Goal: Obtain resource: Download file/media

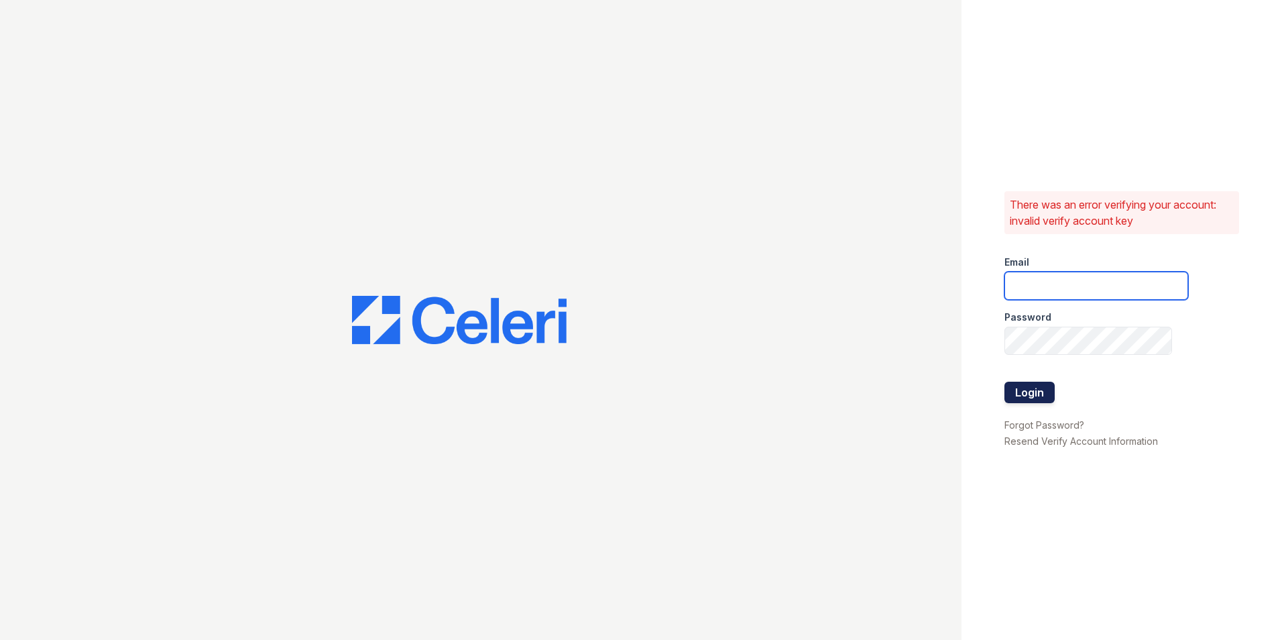
type input "leasing@paseoparkslope.com"
click at [1037, 388] on button "Login" at bounding box center [1029, 392] width 50 height 21
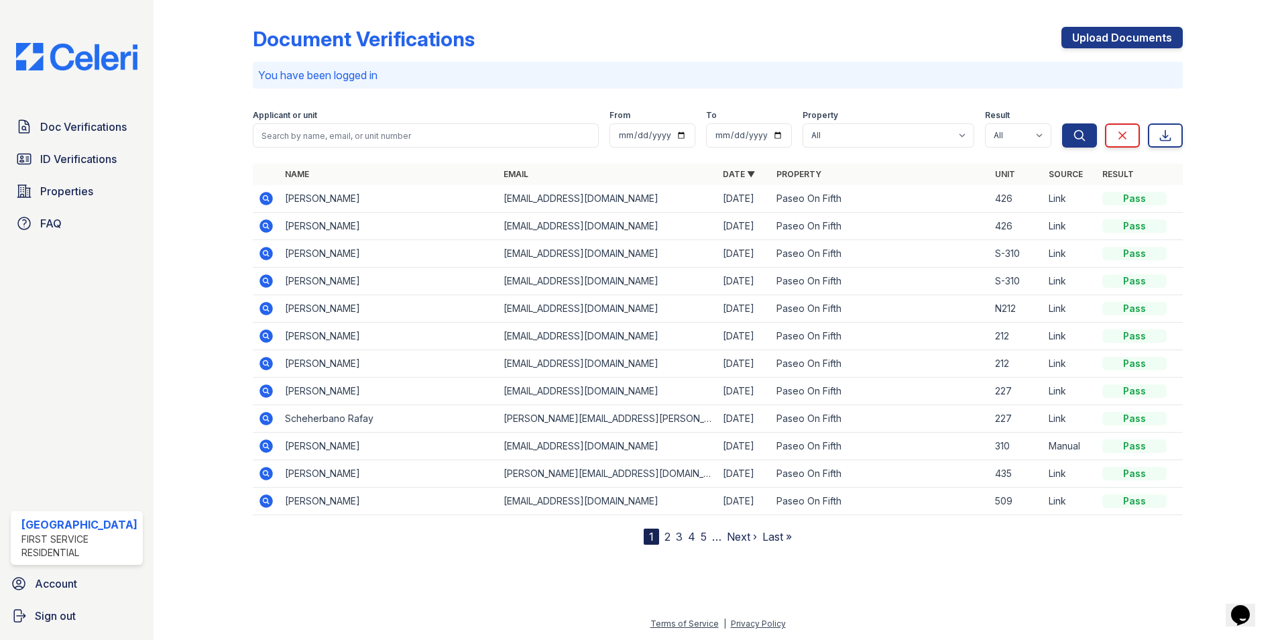
click at [262, 229] on icon at bounding box center [265, 225] width 13 height 13
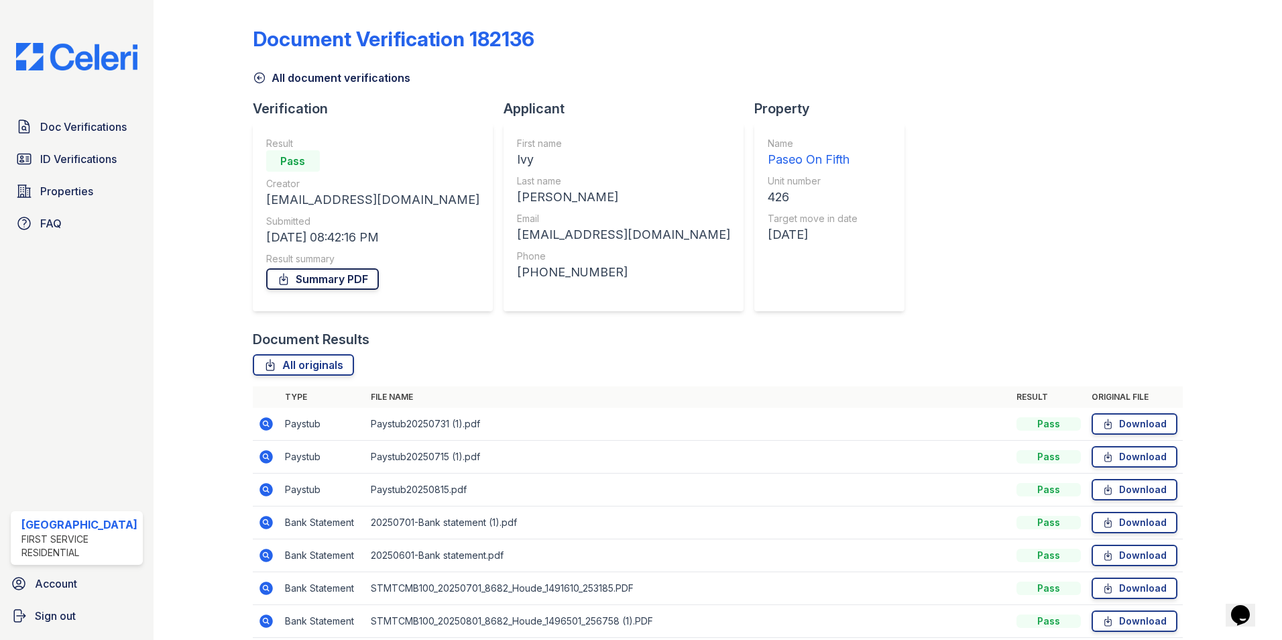
click at [318, 280] on link "Summary PDF" at bounding box center [322, 278] width 113 height 21
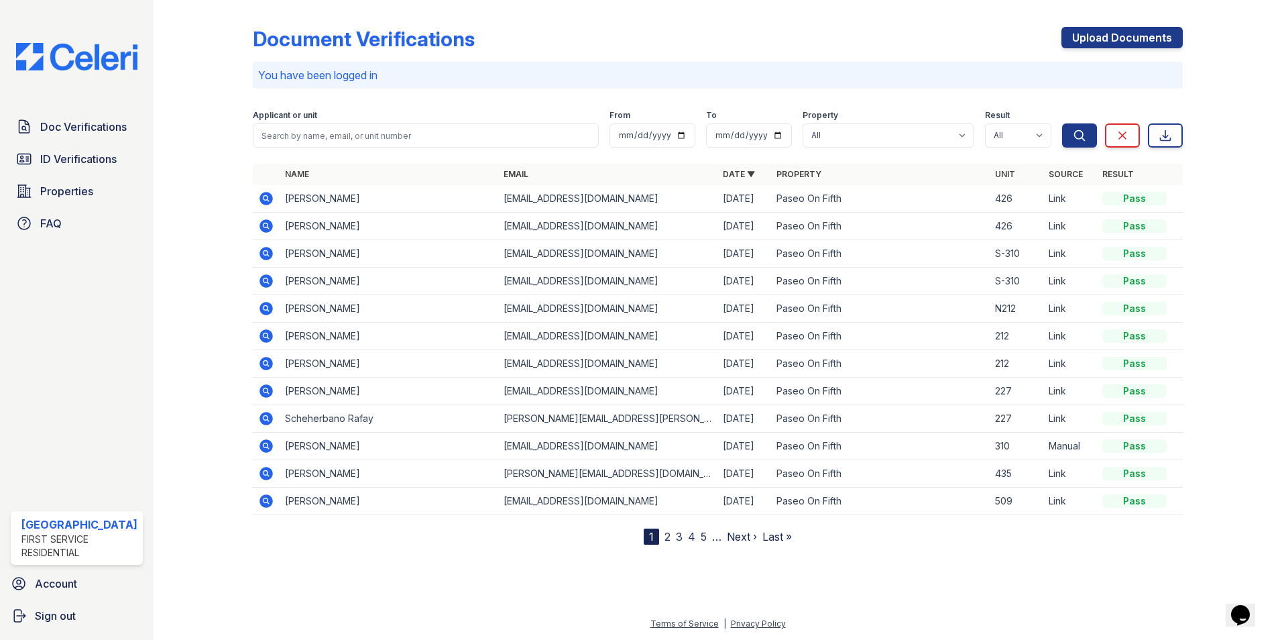
click at [290, 202] on td "Katherine Shiff" at bounding box center [389, 198] width 219 height 27
click at [273, 198] on icon at bounding box center [266, 198] width 16 height 16
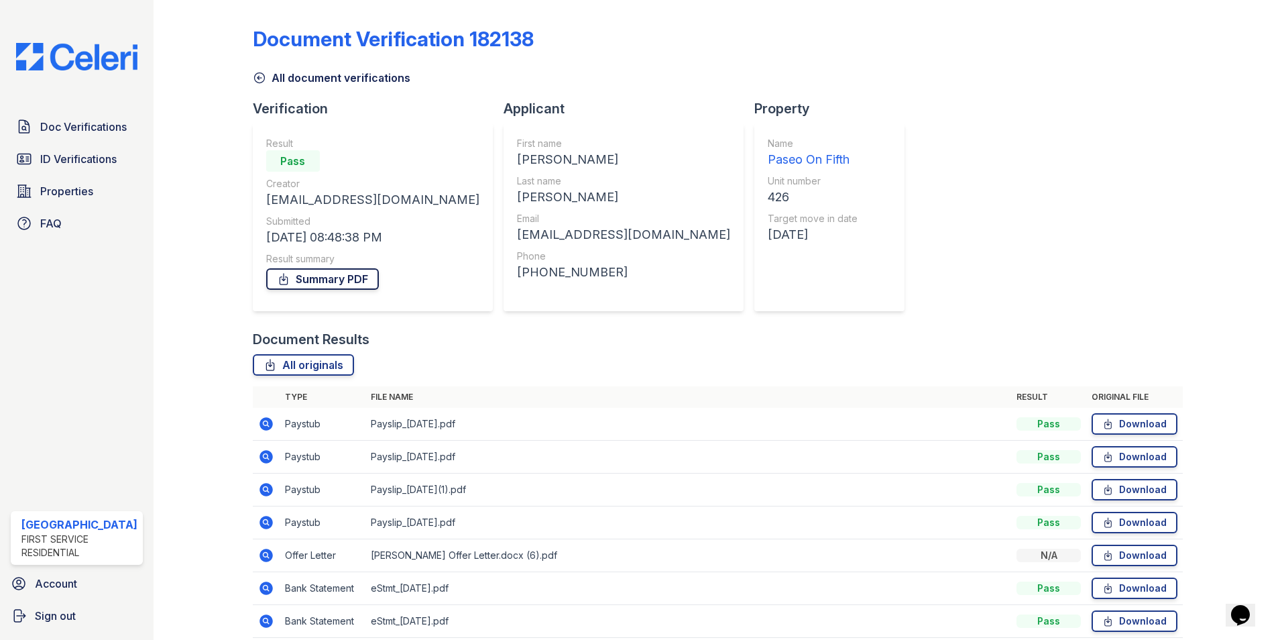
click at [310, 280] on link "Summary PDF" at bounding box center [322, 278] width 113 height 21
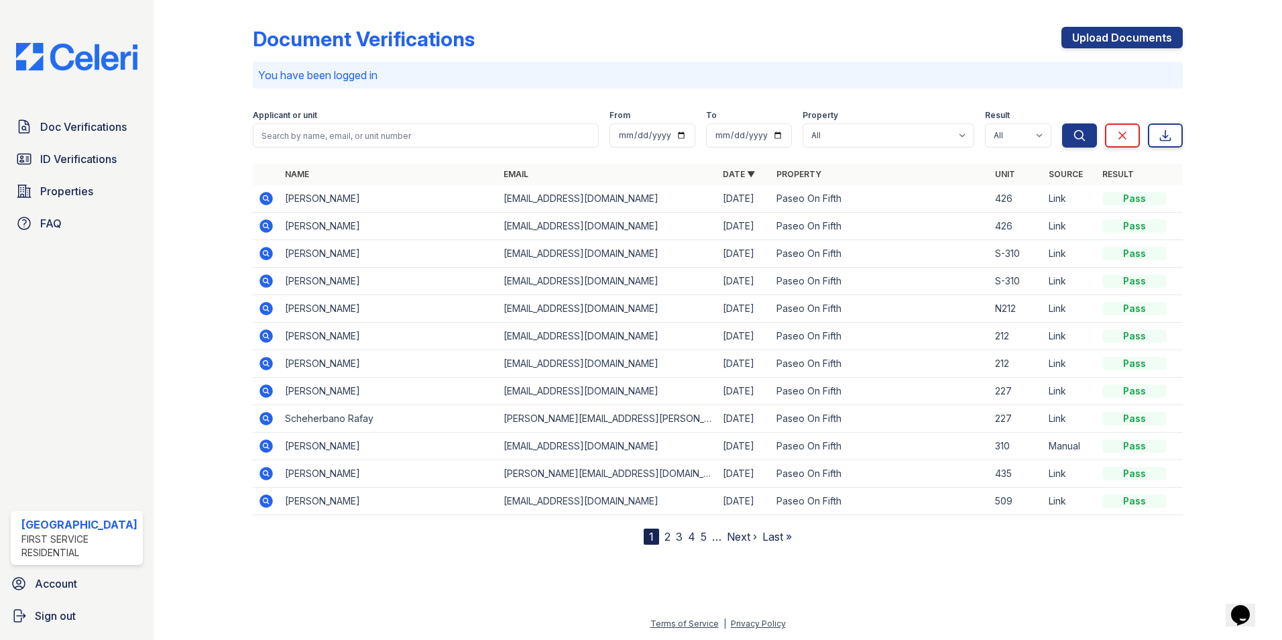
click at [272, 225] on icon at bounding box center [266, 226] width 16 height 16
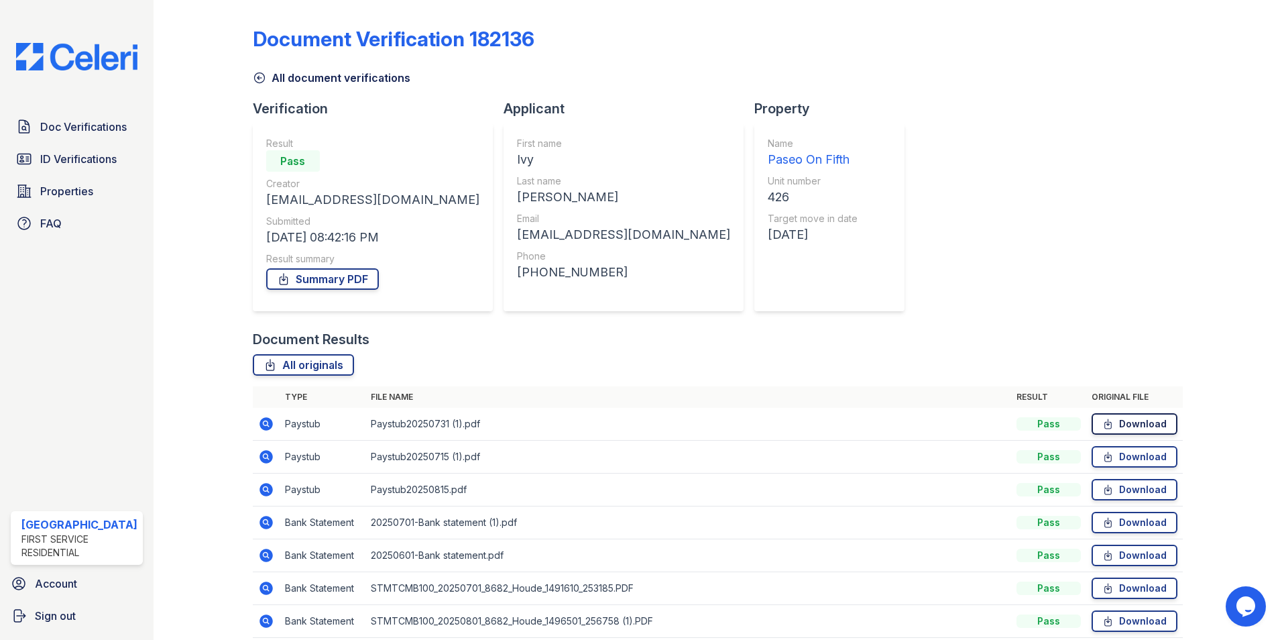
click at [1157, 427] on link "Download" at bounding box center [1135, 423] width 86 height 21
click at [1157, 459] on link "Download" at bounding box center [1135, 456] width 86 height 21
click at [1154, 487] on link "Download" at bounding box center [1135, 489] width 86 height 21
click at [1159, 522] on link "Download" at bounding box center [1135, 522] width 86 height 21
click at [1150, 557] on link "Download" at bounding box center [1135, 554] width 86 height 21
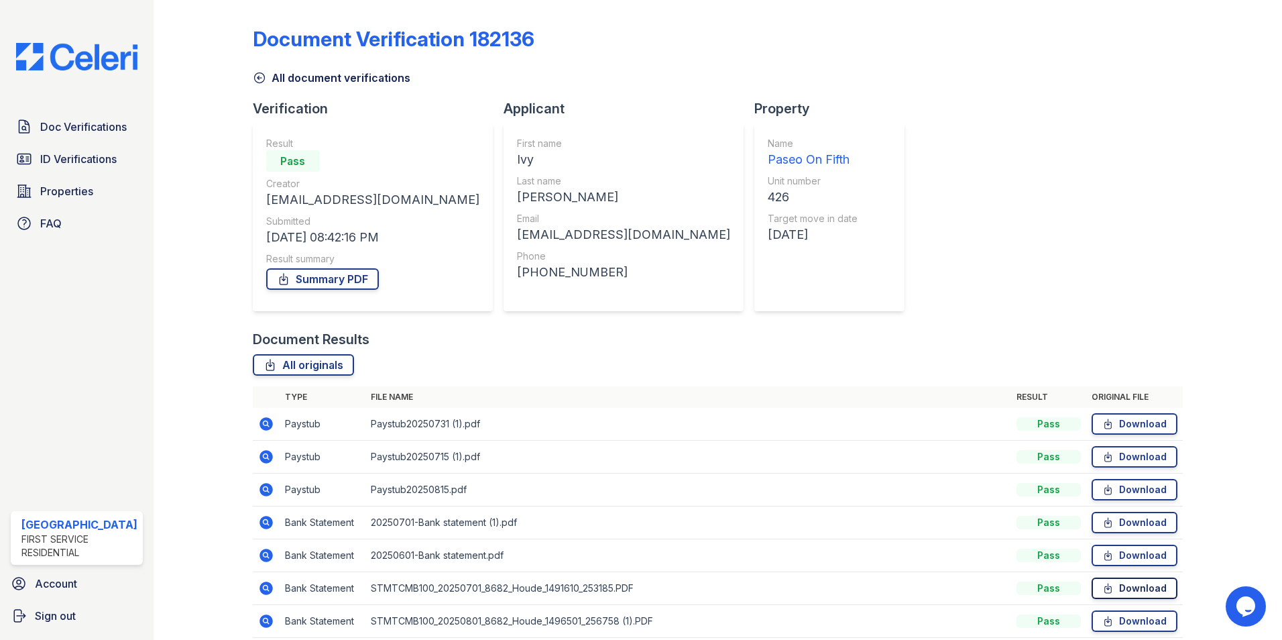
click at [1148, 589] on link "Download" at bounding box center [1135, 587] width 86 height 21
click at [1149, 619] on link "Download" at bounding box center [1135, 620] width 86 height 21
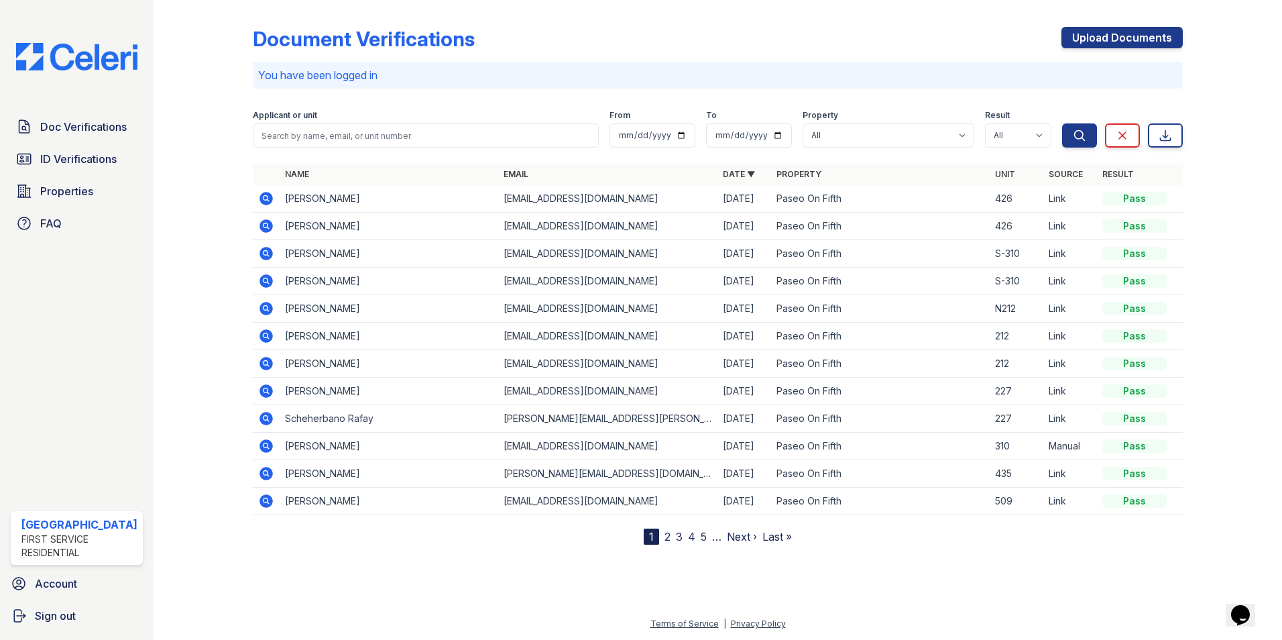
click at [267, 201] on icon at bounding box center [265, 198] width 13 height 13
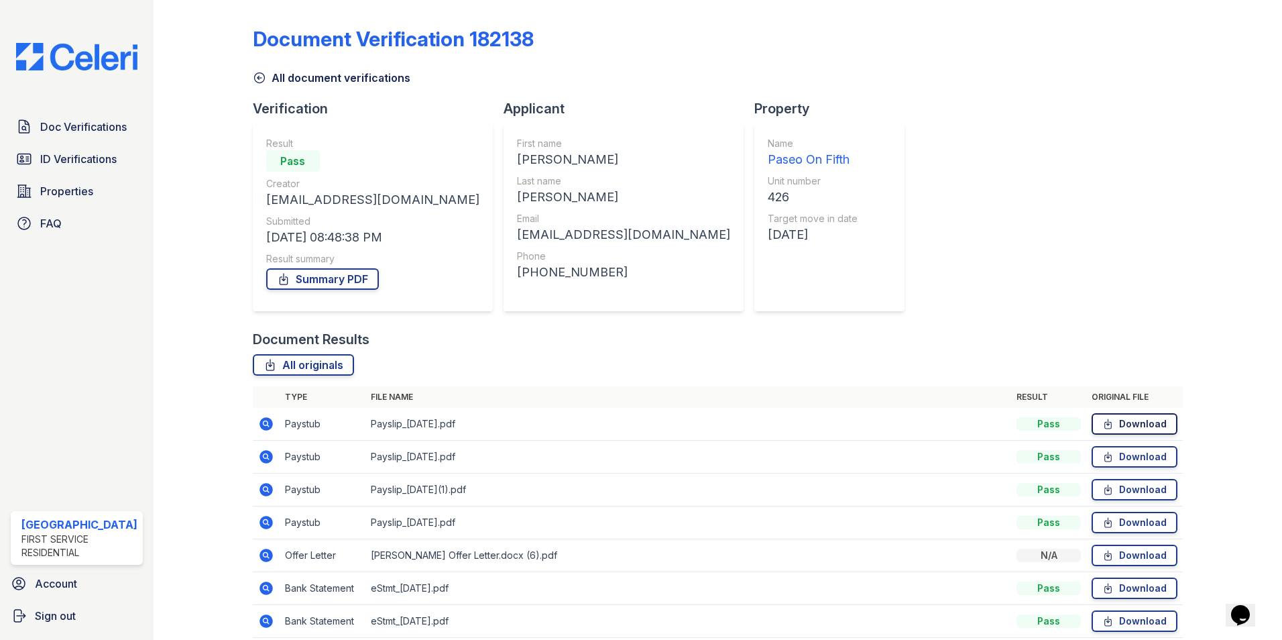
click at [1136, 420] on link "Download" at bounding box center [1135, 423] width 86 height 21
click at [1143, 457] on link "Download" at bounding box center [1135, 456] width 86 height 21
click at [1145, 491] on link "Download" at bounding box center [1135, 489] width 86 height 21
click at [1148, 525] on link "Download" at bounding box center [1135, 522] width 86 height 21
click at [1149, 555] on link "Download" at bounding box center [1135, 554] width 86 height 21
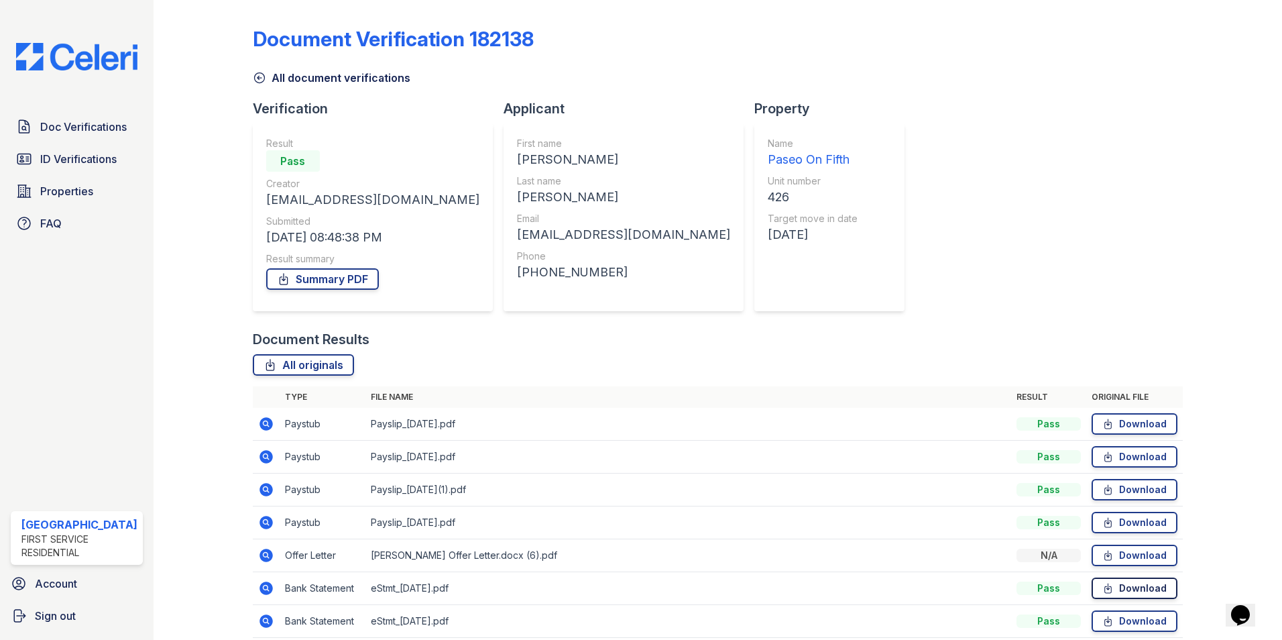
click at [1121, 592] on link "Download" at bounding box center [1135, 587] width 86 height 21
drag, startPoint x: 1145, startPoint y: 622, endPoint x: 1053, endPoint y: 594, distance: 95.9
click at [1145, 622] on link "Download" at bounding box center [1135, 620] width 86 height 21
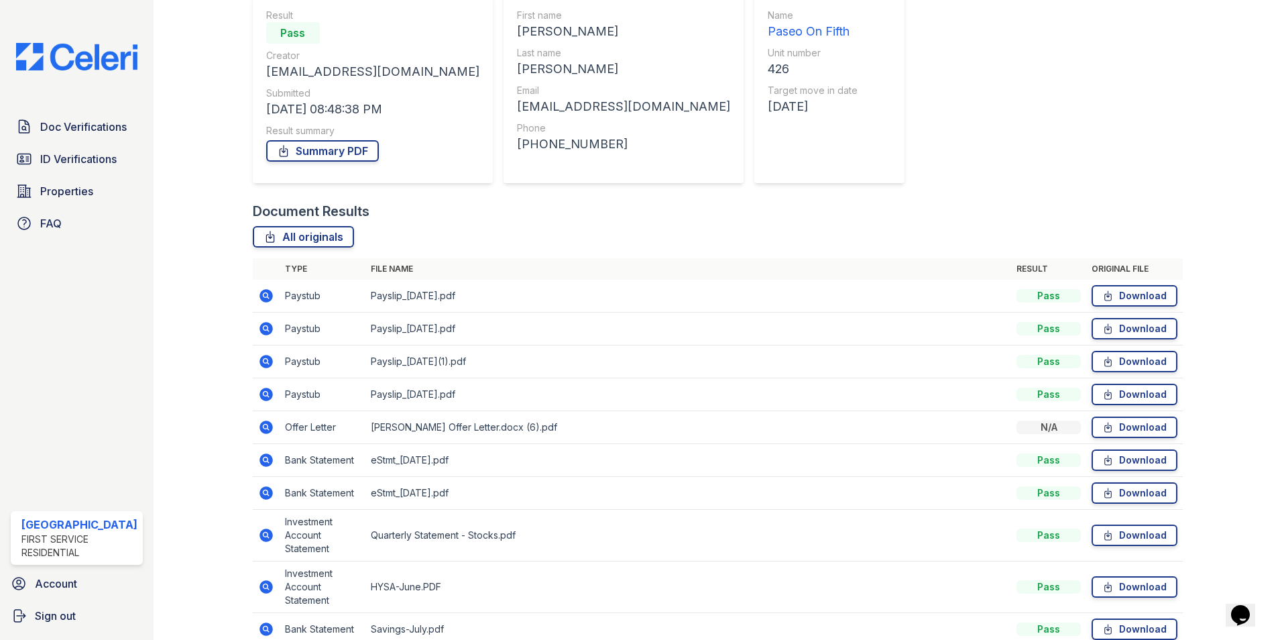
scroll to position [178, 0]
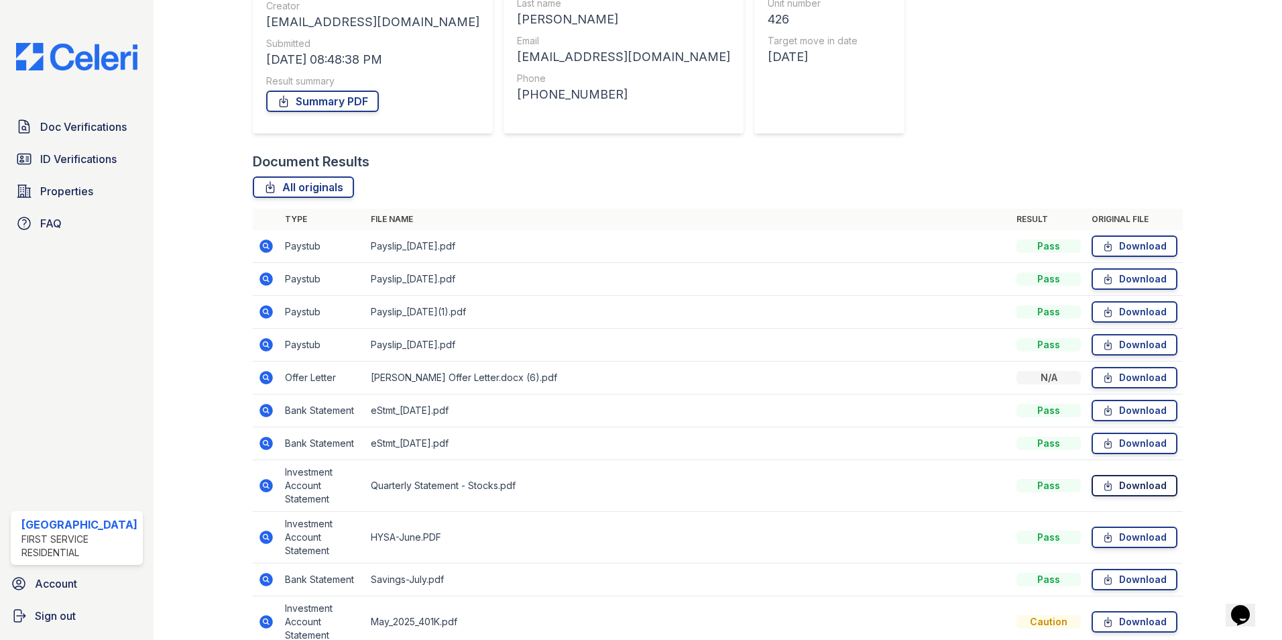
click at [1143, 484] on link "Download" at bounding box center [1135, 485] width 86 height 21
click at [1137, 531] on link "Download" at bounding box center [1135, 536] width 86 height 21
click at [1133, 578] on link "Download" at bounding box center [1135, 579] width 86 height 21
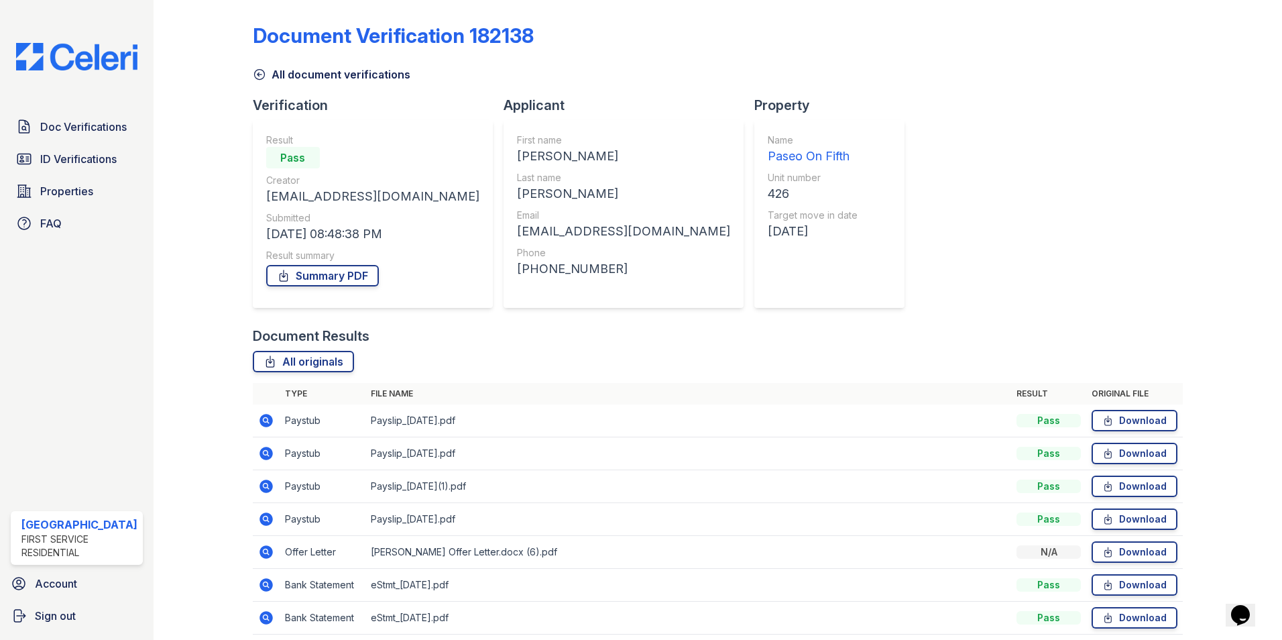
scroll to position [0, 0]
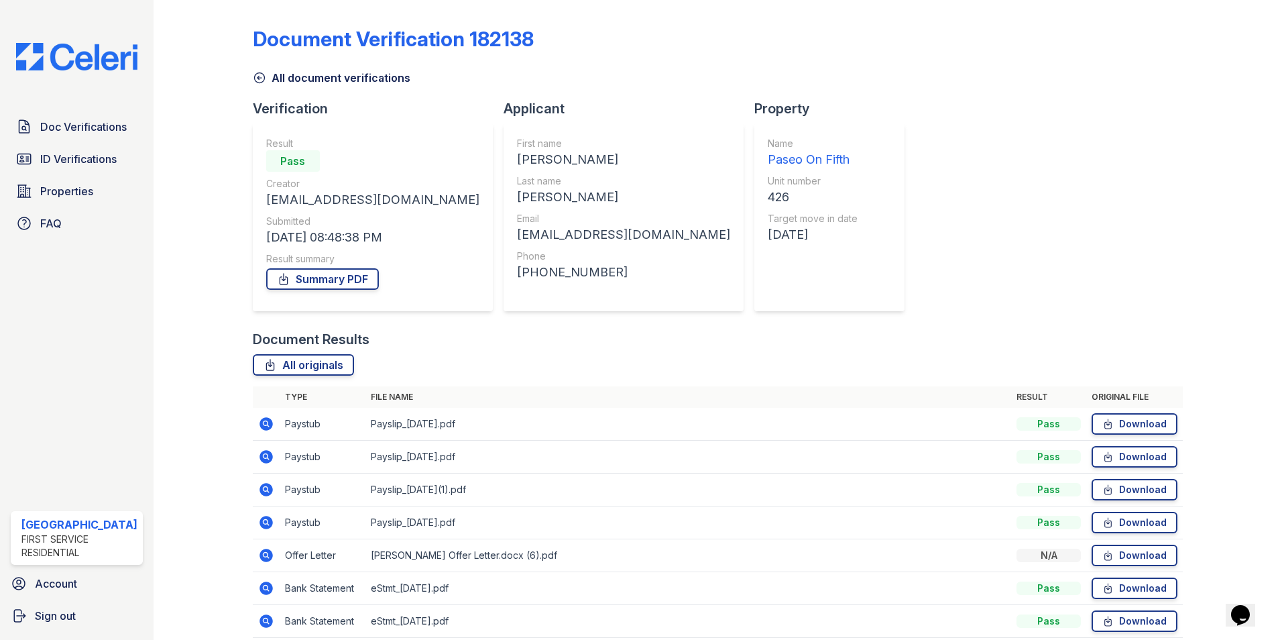
click at [1244, 73] on div at bounding box center [1222, 421] width 78 height 833
click at [56, 168] on link "ID Verifications" at bounding box center [77, 158] width 132 height 27
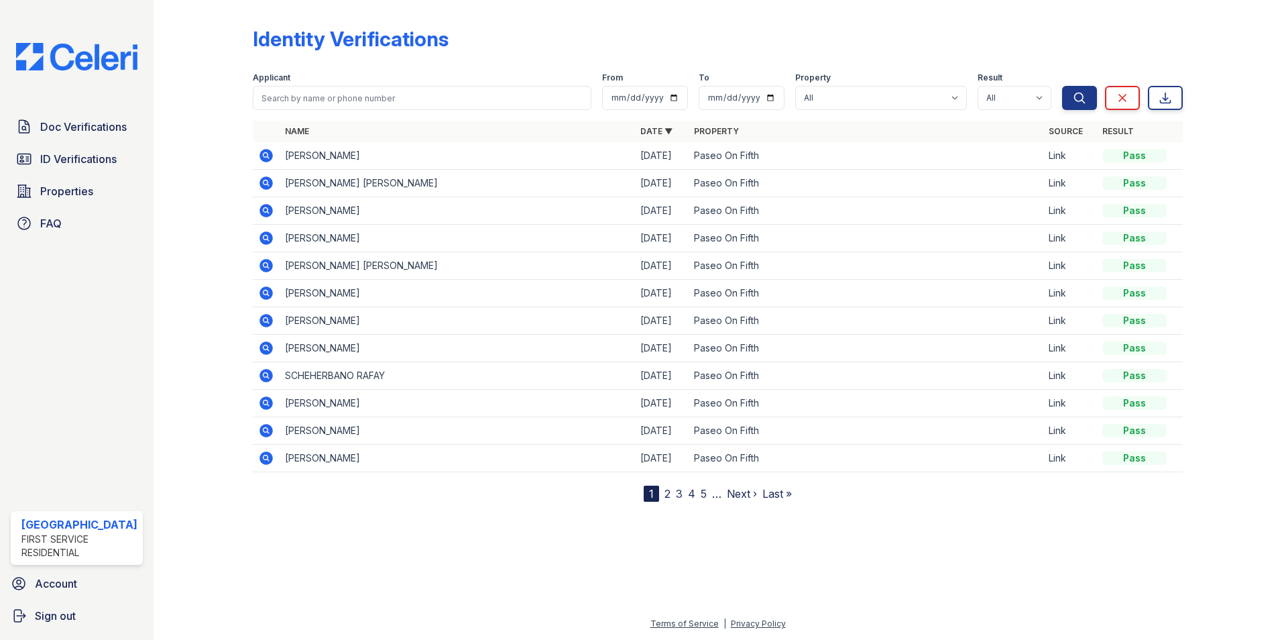
click at [267, 161] on icon at bounding box center [265, 155] width 13 height 13
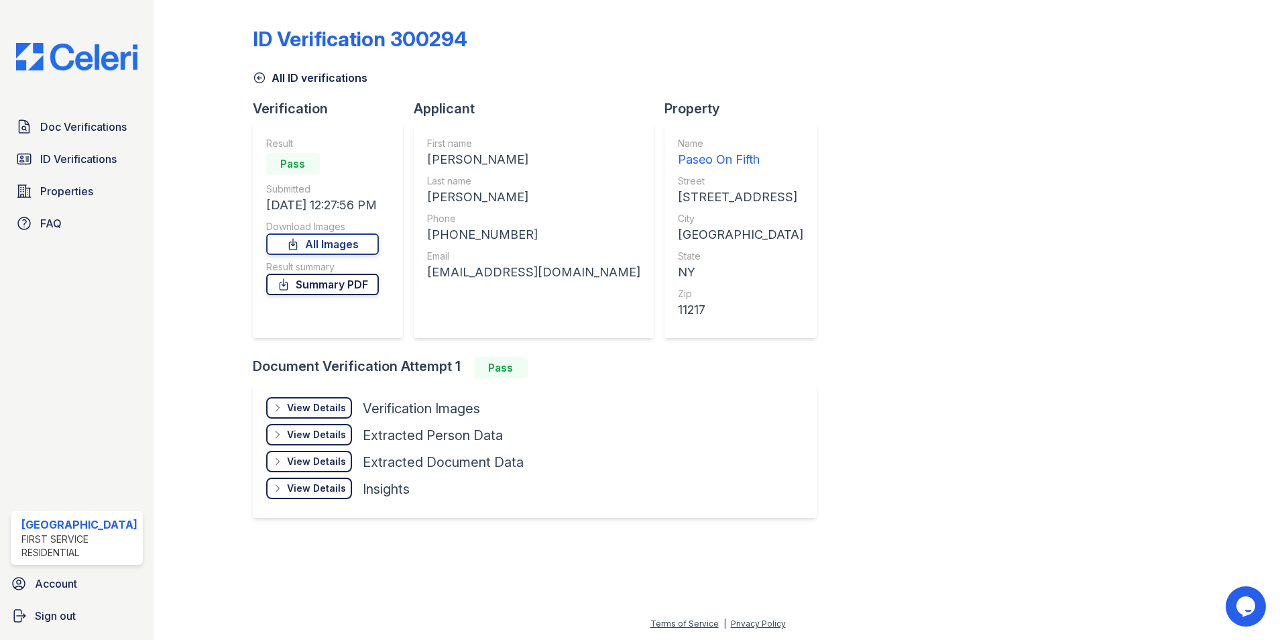
click at [345, 287] on link "Summary PDF" at bounding box center [322, 284] width 113 height 21
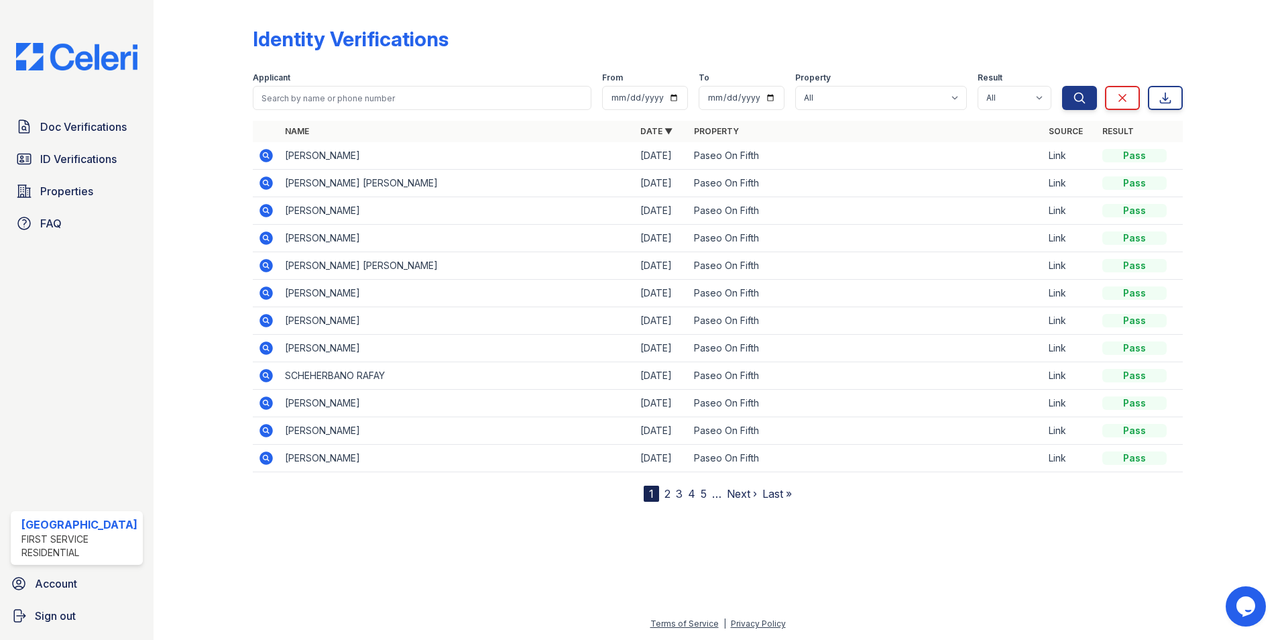
click at [264, 181] on icon at bounding box center [265, 181] width 3 height 3
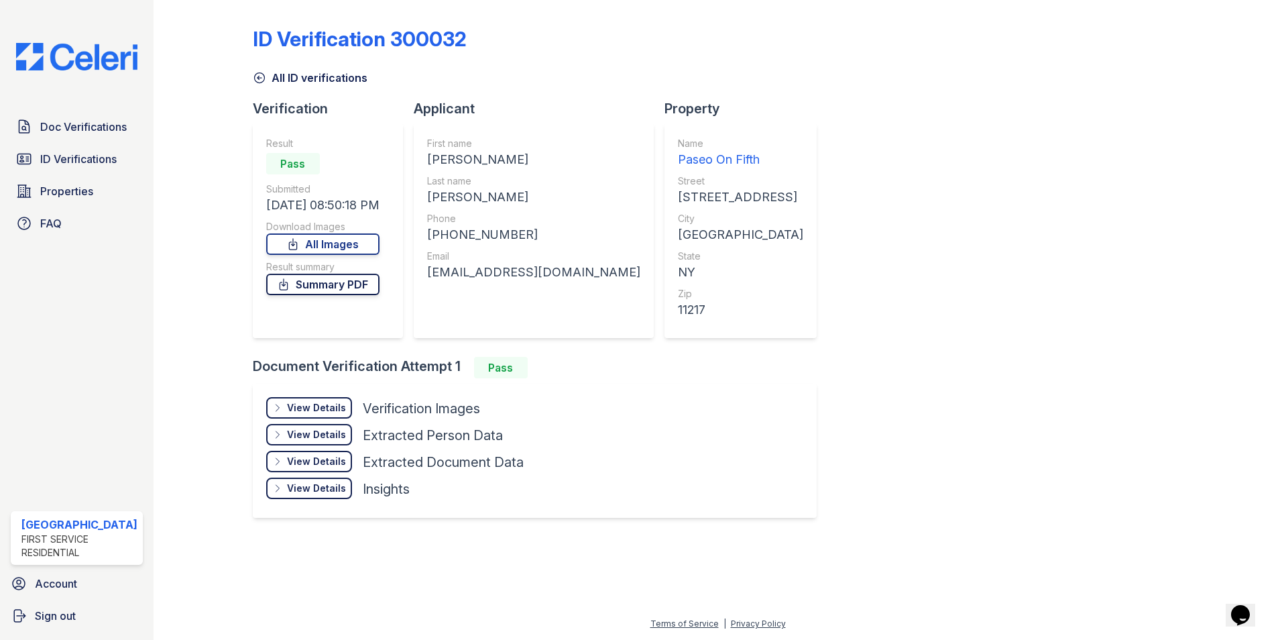
click at [326, 282] on link "Summary PDF" at bounding box center [322, 284] width 113 height 21
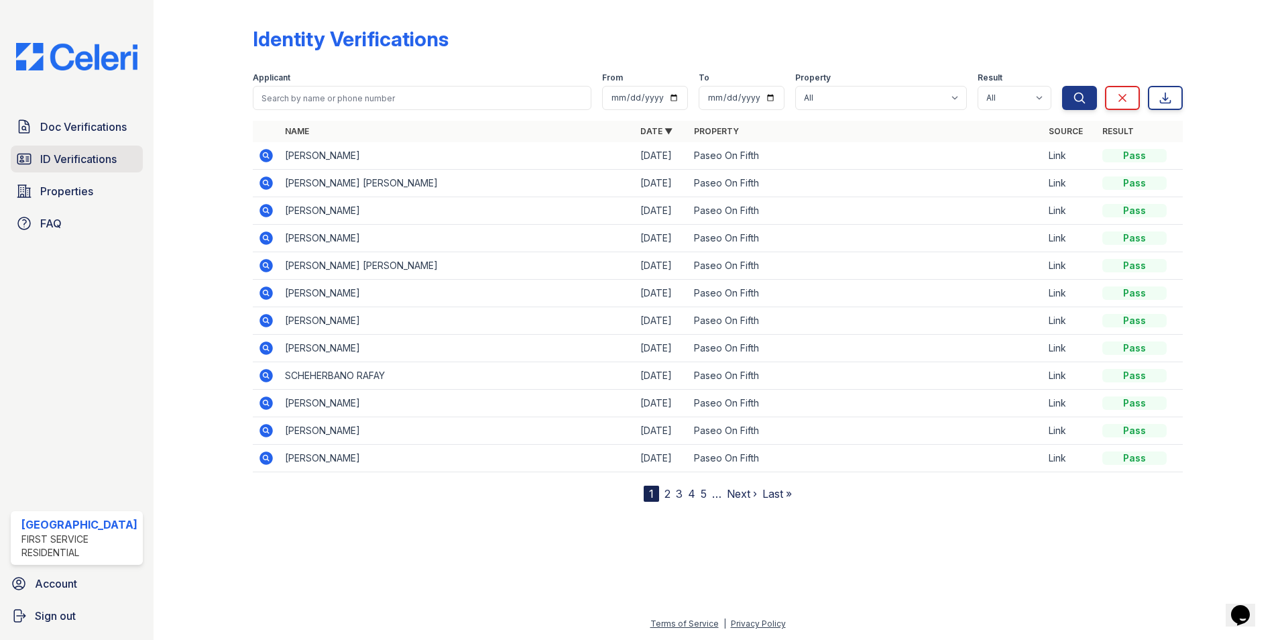
click at [48, 161] on span "ID Verifications" at bounding box center [78, 159] width 76 height 16
click at [29, 154] on icon at bounding box center [23, 159] width 13 height 10
click at [58, 123] on span "Doc Verifications" at bounding box center [83, 127] width 86 height 16
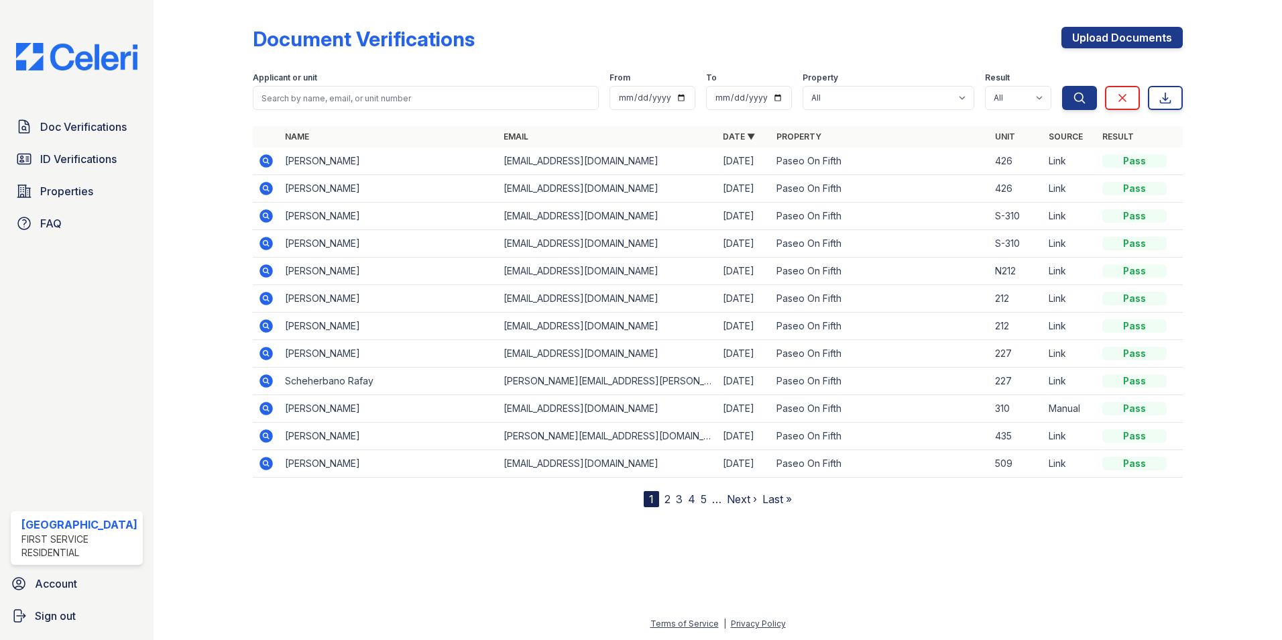
click at [269, 162] on icon at bounding box center [265, 160] width 13 height 13
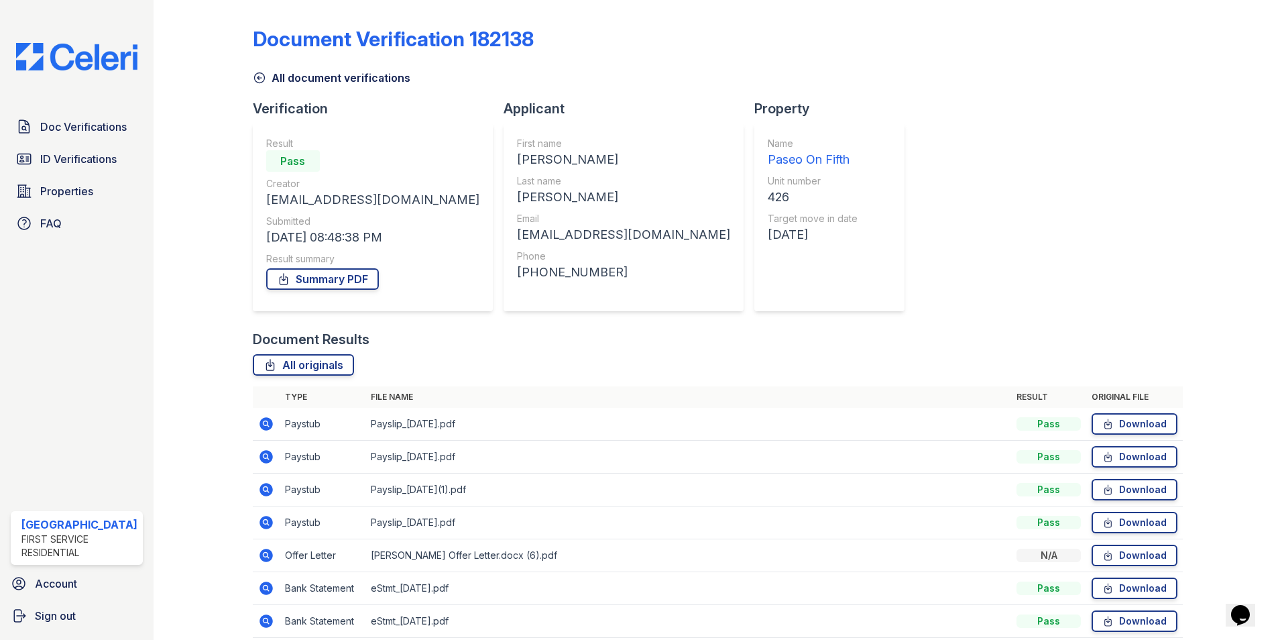
click at [264, 554] on icon at bounding box center [265, 553] width 3 height 3
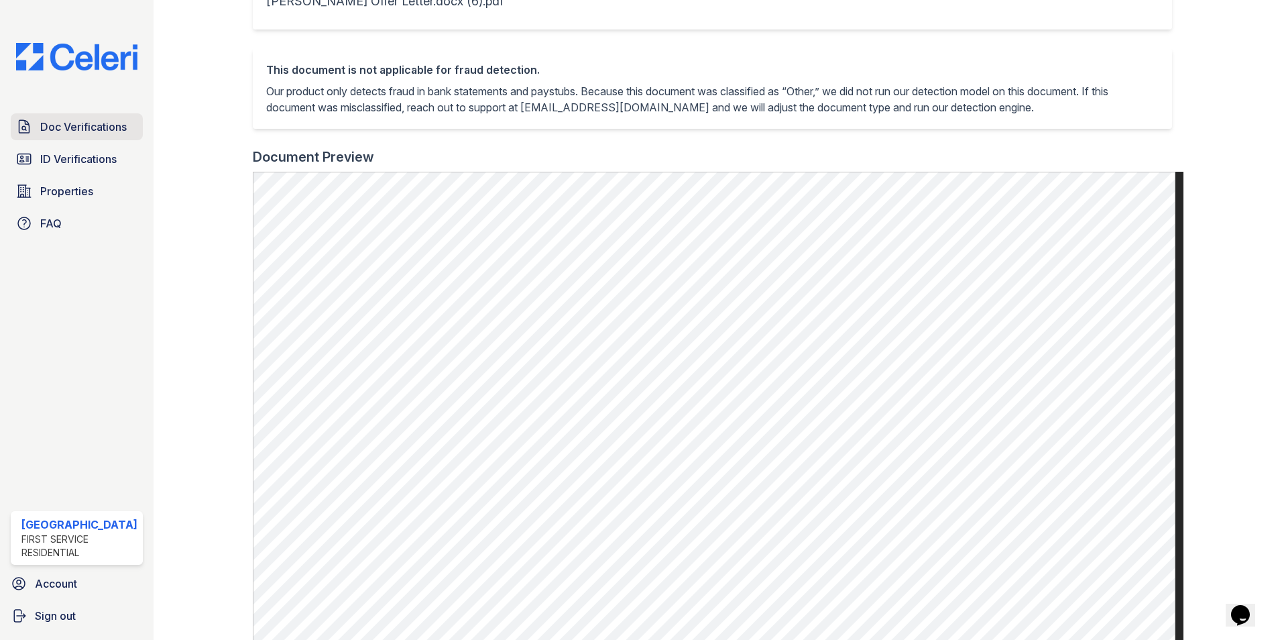
click at [56, 130] on span "Doc Verifications" at bounding box center [83, 127] width 86 height 16
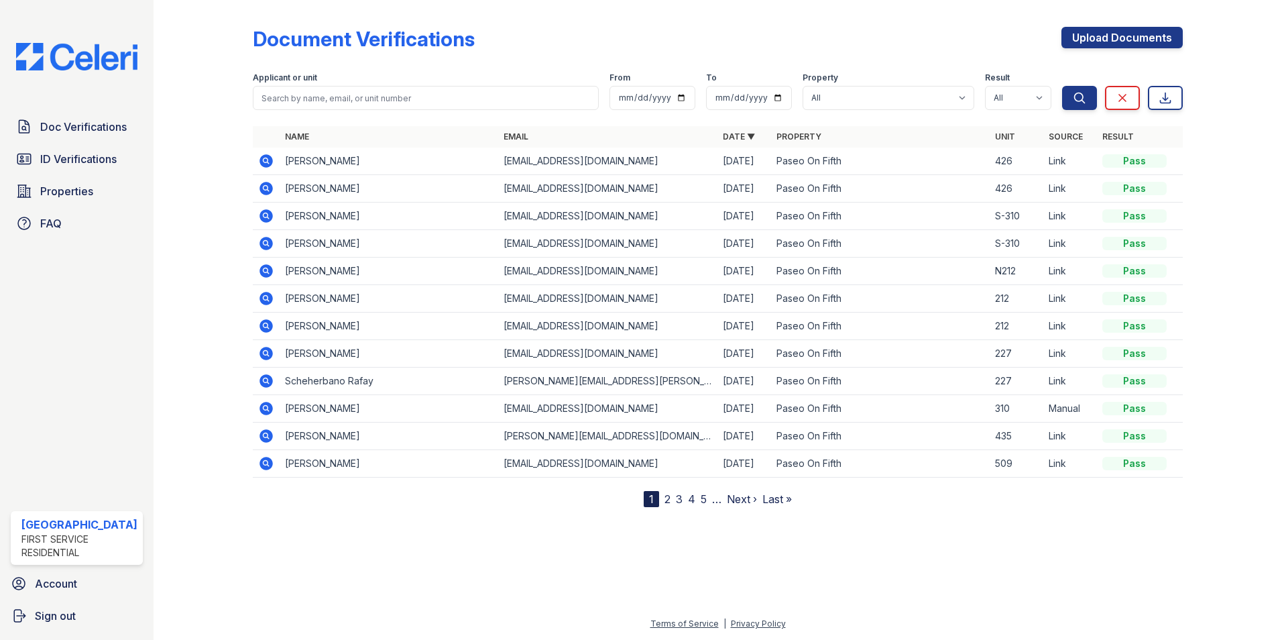
click at [270, 188] on icon at bounding box center [265, 188] width 13 height 13
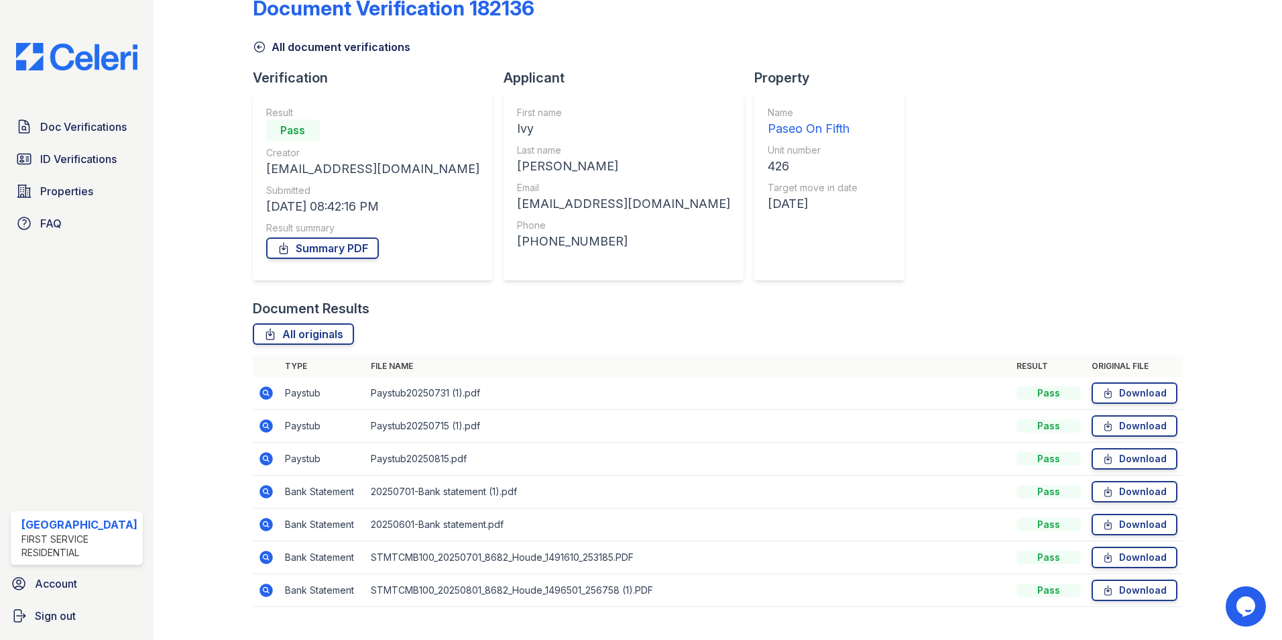
scroll to position [57, 0]
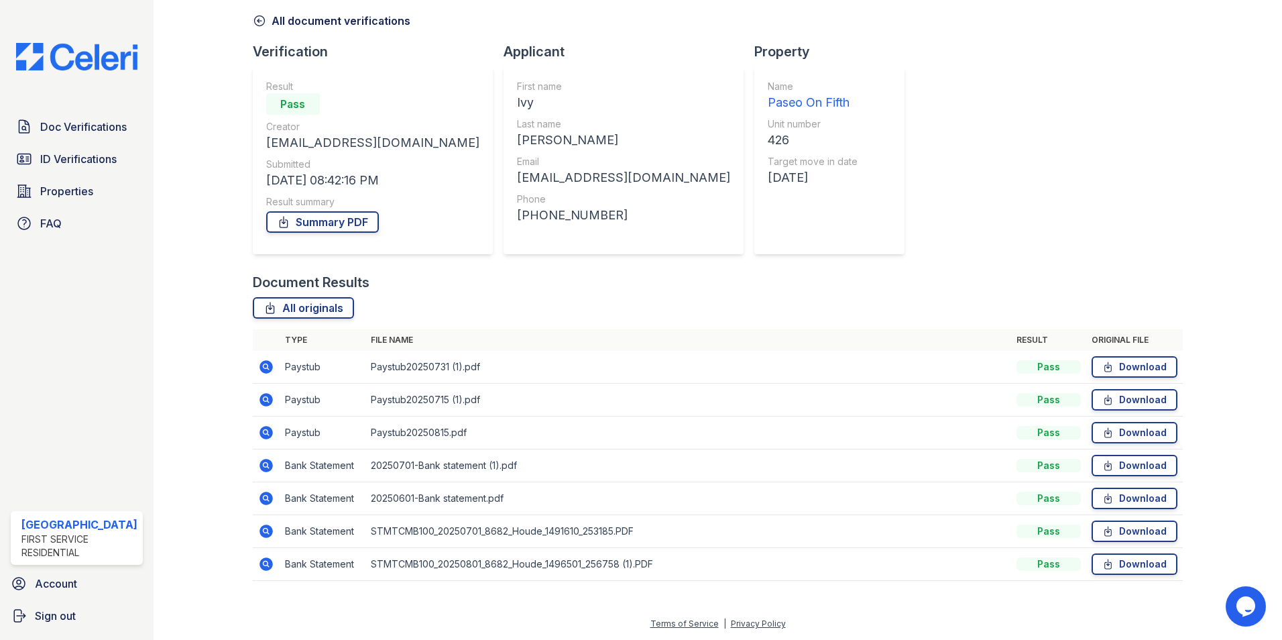
click at [264, 431] on icon at bounding box center [265, 431] width 3 height 3
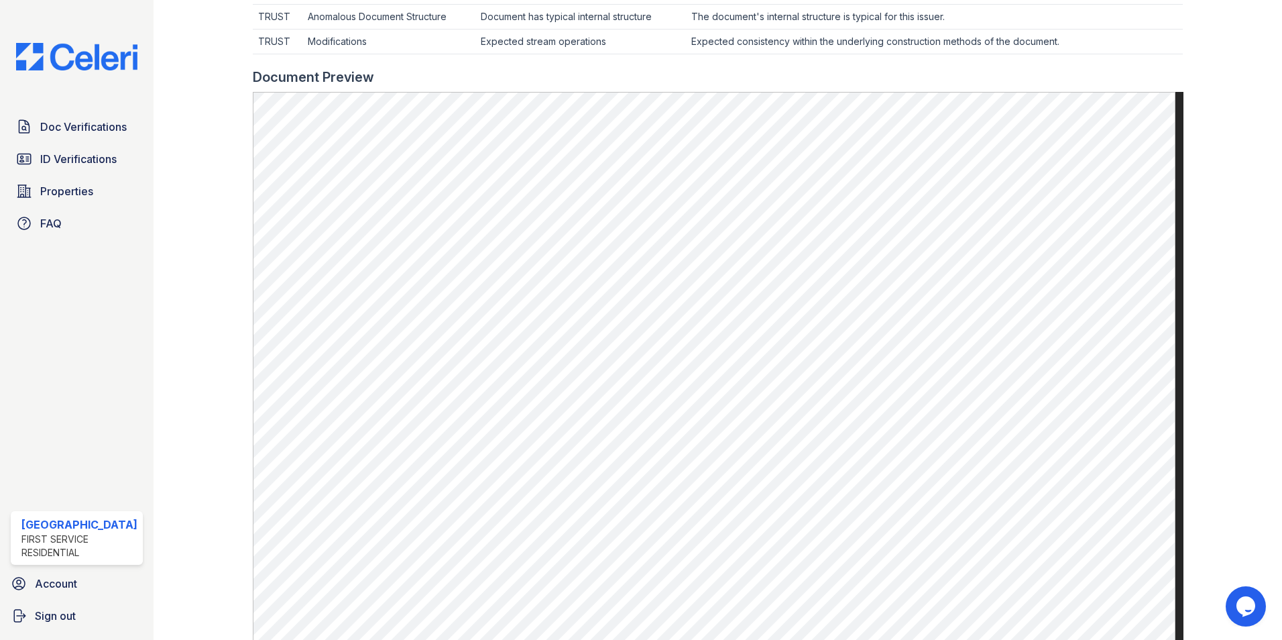
scroll to position [536, 0]
